Goal: Task Accomplishment & Management: Manage account settings

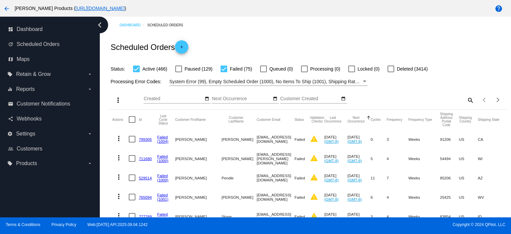
click at [466, 97] on mat-icon "search" at bounding box center [470, 100] width 8 height 10
click at [385, 99] on input "Search" at bounding box center [424, 98] width 99 height 5
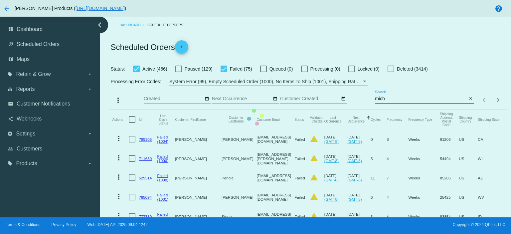
type input "michellesal415"
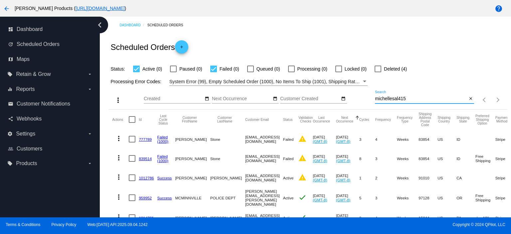
click at [376, 68] on div at bounding box center [378, 69] width 7 height 7
click at [378, 72] on input "Deleted (4)" at bounding box center [378, 72] width 0 height 0
checkbox input "true"
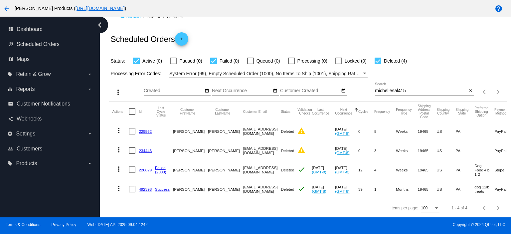
scroll to position [13, 0]
click at [141, 187] on link "492398" at bounding box center [145, 189] width 13 height 4
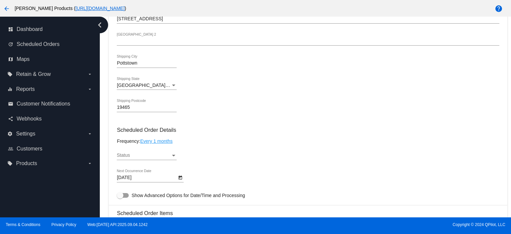
scroll to position [310, 0]
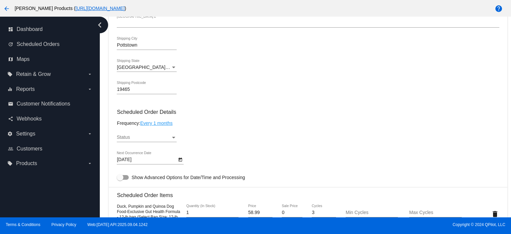
click at [125, 139] on span "Status" at bounding box center [123, 136] width 13 height 5
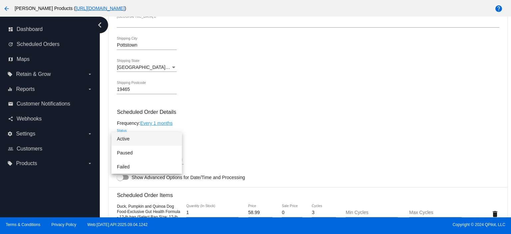
click at [127, 135] on span "Active" at bounding box center [147, 139] width 60 height 14
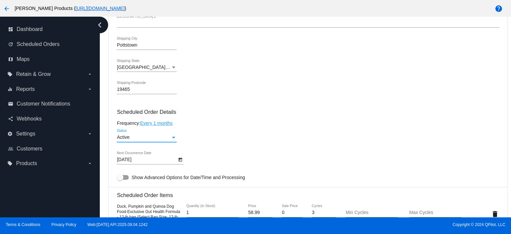
click at [138, 162] on body "arrow_back [PERSON_NAME] Products ( [URL][DOMAIN_NAME] ) help dashboard Dashboa…" at bounding box center [255, 117] width 511 height 234
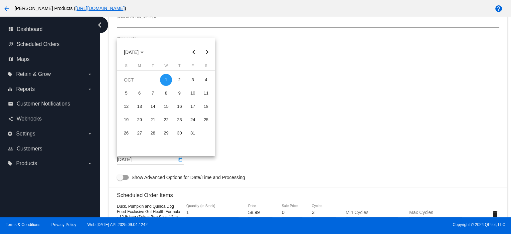
click at [195, 50] on button "Previous month" at bounding box center [193, 52] width 13 height 13
click at [137, 130] on div "22" at bounding box center [139, 133] width 12 height 12
type input "[DATE]"
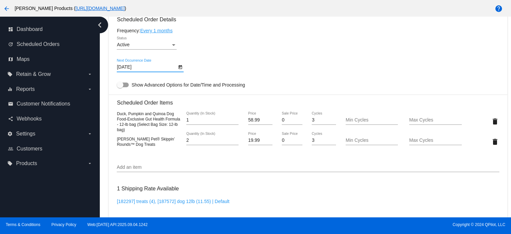
scroll to position [444, 0]
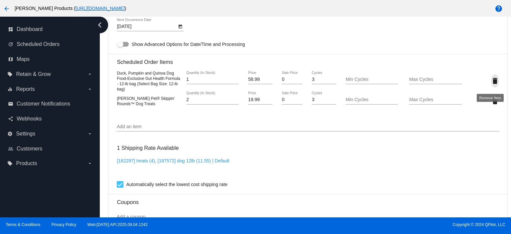
click at [491, 81] on mat-icon "delete" at bounding box center [495, 81] width 8 height 8
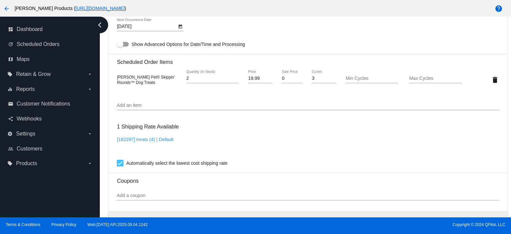
click at [491, 81] on mat-icon "delete" at bounding box center [495, 80] width 8 height 8
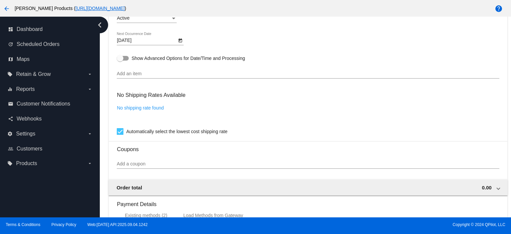
scroll to position [458, 0]
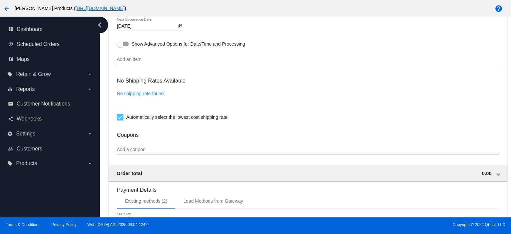
click at [130, 61] on input "Add an item" at bounding box center [308, 59] width 382 height 5
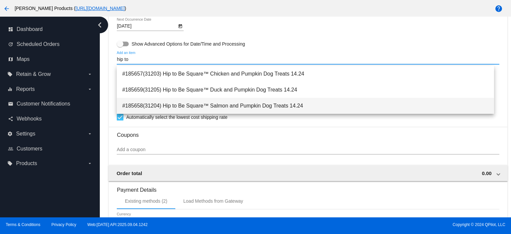
type input "hip to"
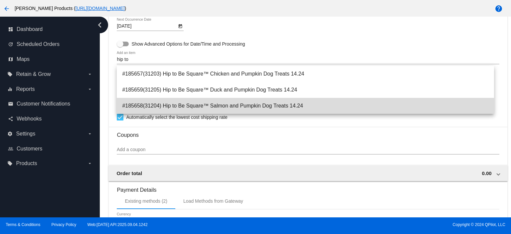
click at [207, 106] on span "#185658(31204) Hip to Be Square™ Salmon and Pumpkin Dog Treats 14.24" at bounding box center [305, 106] width 367 height 16
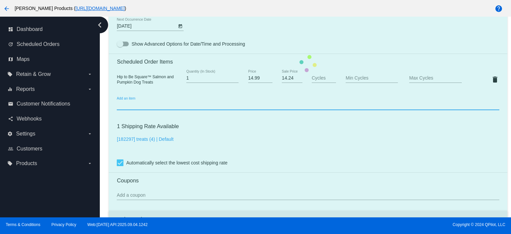
scroll to position [444, 0]
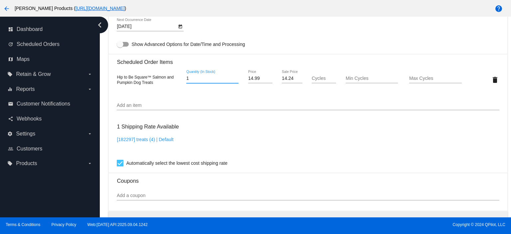
drag, startPoint x: 192, startPoint y: 80, endPoint x: 172, endPoint y: 82, distance: 20.5
click at [172, 82] on div "Hip to Be Square™ Salmon and Pumpkin Dog Treats 1 Quantity (In Stock) 14.99 Pri…" at bounding box center [308, 79] width 382 height 19
type input "2"
type input "0"
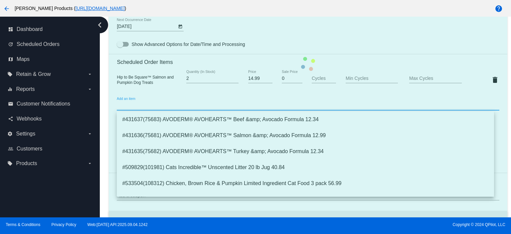
click at [128, 108] on mat-card "Customer 817065: [PERSON_NAME] [EMAIL_ADDRESS][DOMAIN_NAME] Customer Shipping E…" at bounding box center [308, 64] width 398 height 666
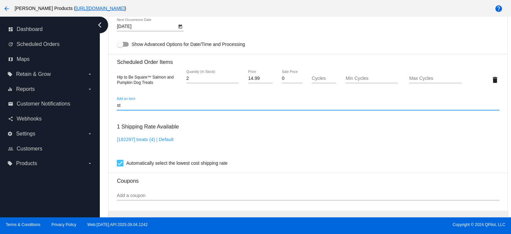
type input "s"
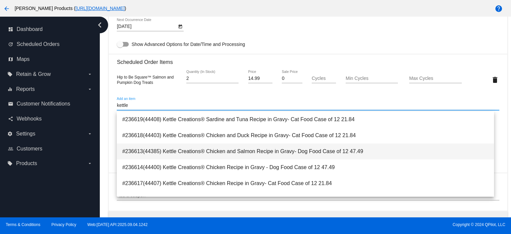
type input "kettle"
click at [319, 152] on span "#236613(44385) Kettle Creations® Chicken and Salmon Recipe in Gravy- Dog Food C…" at bounding box center [305, 151] width 367 height 16
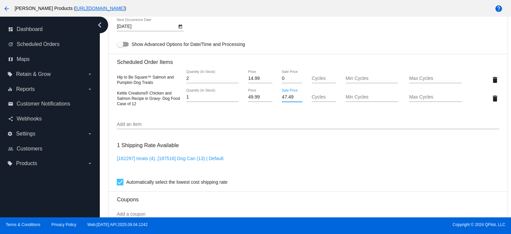
drag, startPoint x: 292, startPoint y: 99, endPoint x: 277, endPoint y: 101, distance: 15.1
click at [277, 101] on div "47.49 Sale Price" at bounding box center [292, 98] width 32 height 19
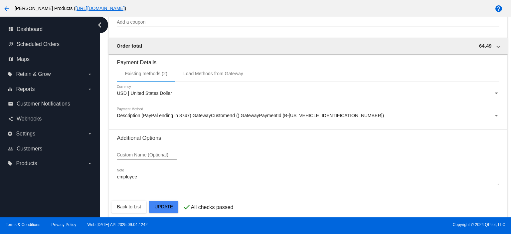
scroll to position [644, 0]
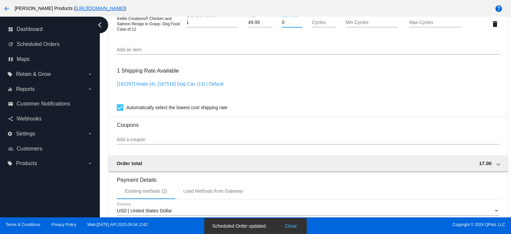
scroll to position [510, 0]
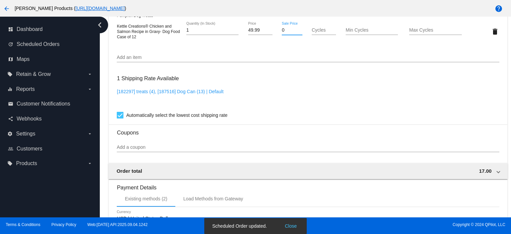
type input "0"
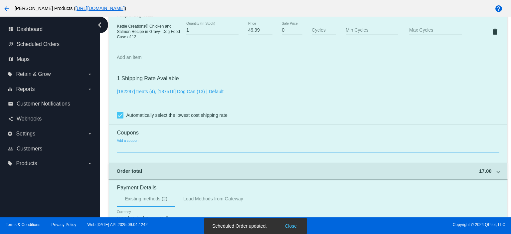
click at [122, 147] on mat-card "Customer 817065: [PERSON_NAME] [EMAIL_ADDRESS][DOMAIN_NAME] Customer Shipping E…" at bounding box center [308, 6] width 398 height 684
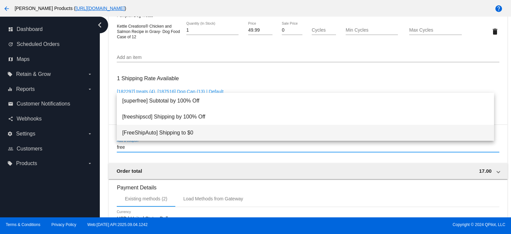
type input "free"
click at [140, 126] on span "[FreeShipAuto] Shipping to $0" at bounding box center [305, 133] width 367 height 16
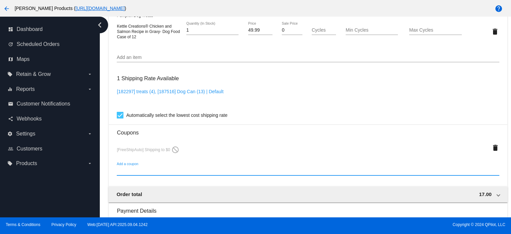
click at [122, 172] on input "Add a coupon" at bounding box center [308, 170] width 382 height 5
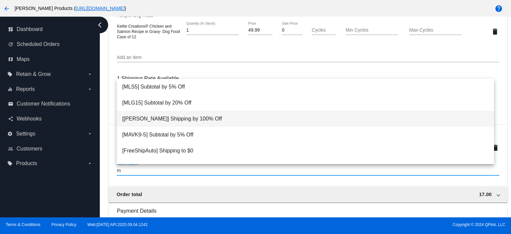
type input "m"
click at [161, 119] on span "[[PERSON_NAME]] Shipping by 100% Off" at bounding box center [305, 119] width 367 height 16
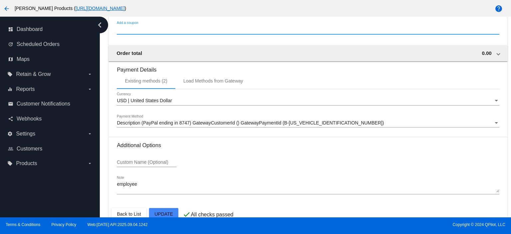
scroll to position [680, 0]
